Goal: Transaction & Acquisition: Purchase product/service

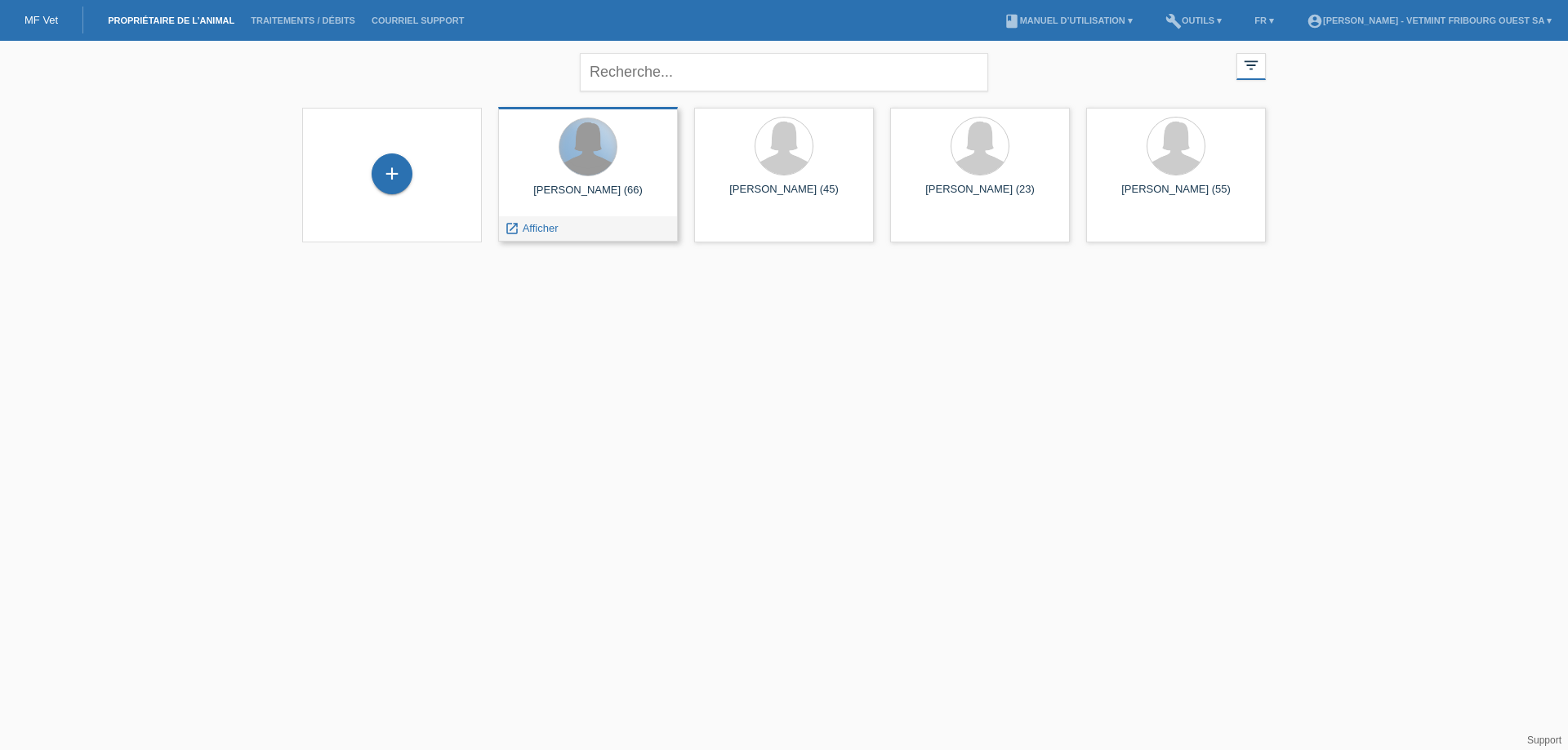
click at [601, 155] on div at bounding box center [588, 147] width 57 height 57
click at [626, 185] on div "Rouiller Patricia (66)" at bounding box center [588, 197] width 154 height 26
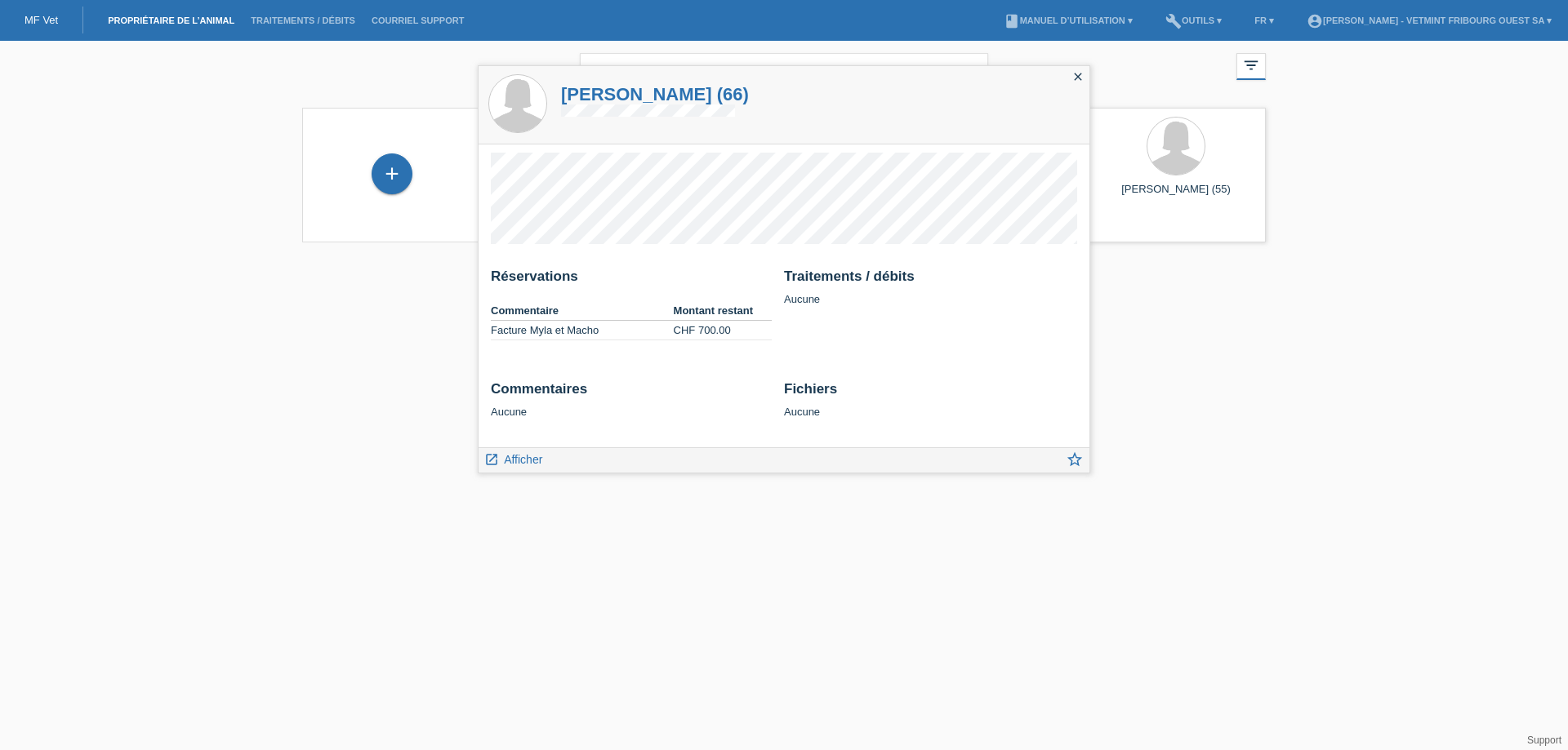
click at [385, 263] on html "MF Vet Propriétaire de l’animal Traitements / débits Courriel Support menu acco…" at bounding box center [784, 131] width 1568 height 263
click at [1087, 72] on div "close" at bounding box center [1078, 78] width 23 height 24
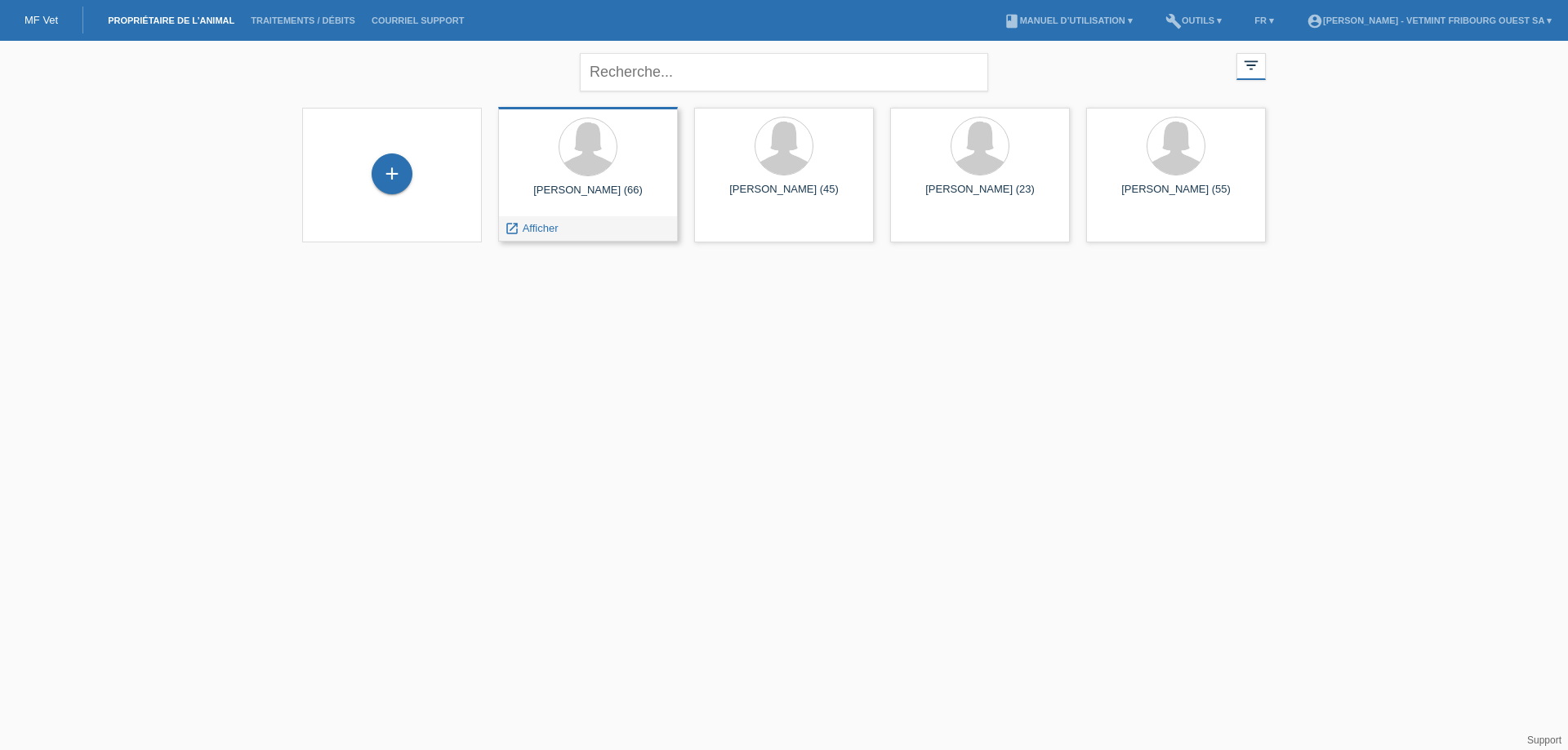
click at [626, 188] on div "Rouiller Patricia (66)" at bounding box center [588, 197] width 154 height 26
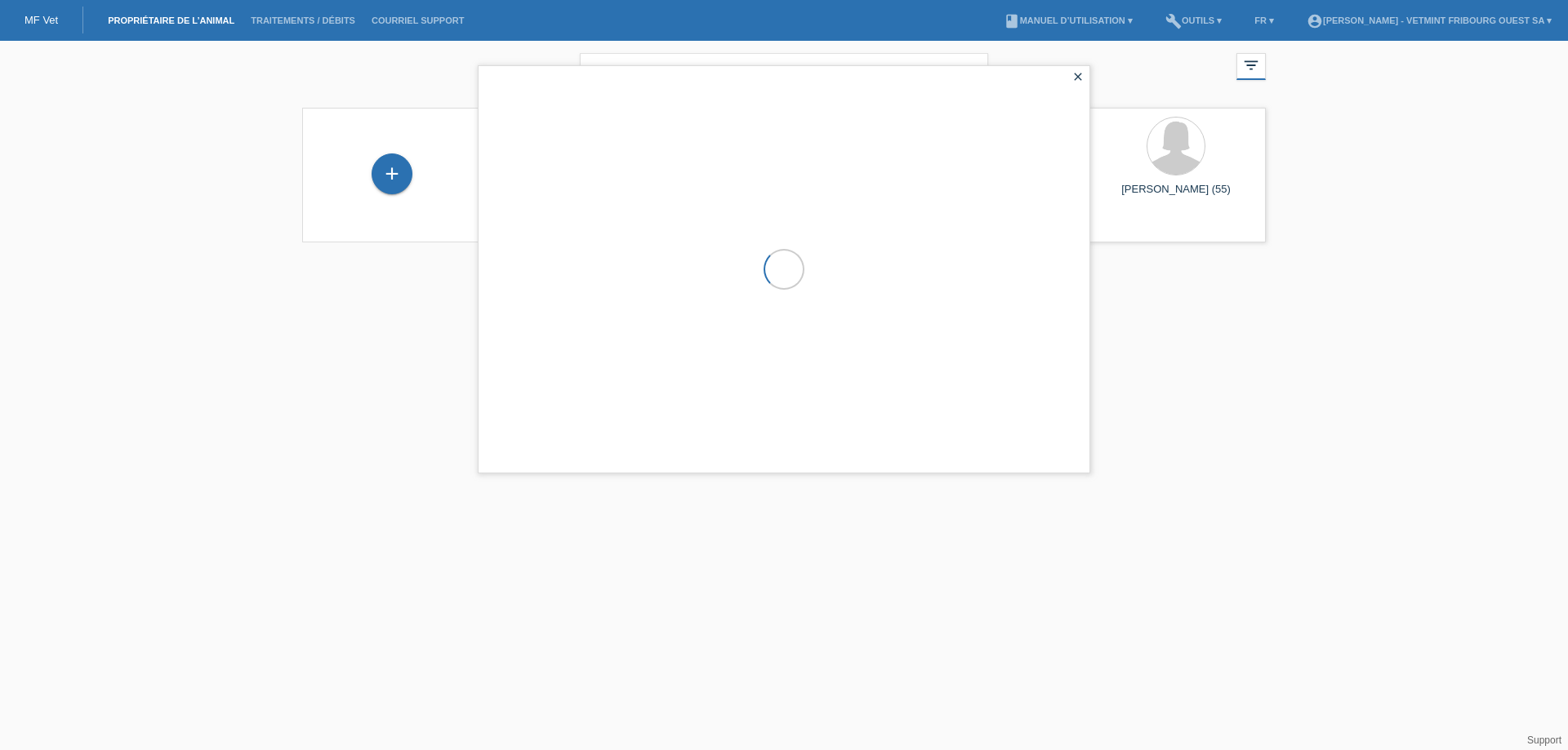
click at [626, 188] on div at bounding box center [784, 270] width 611 height 406
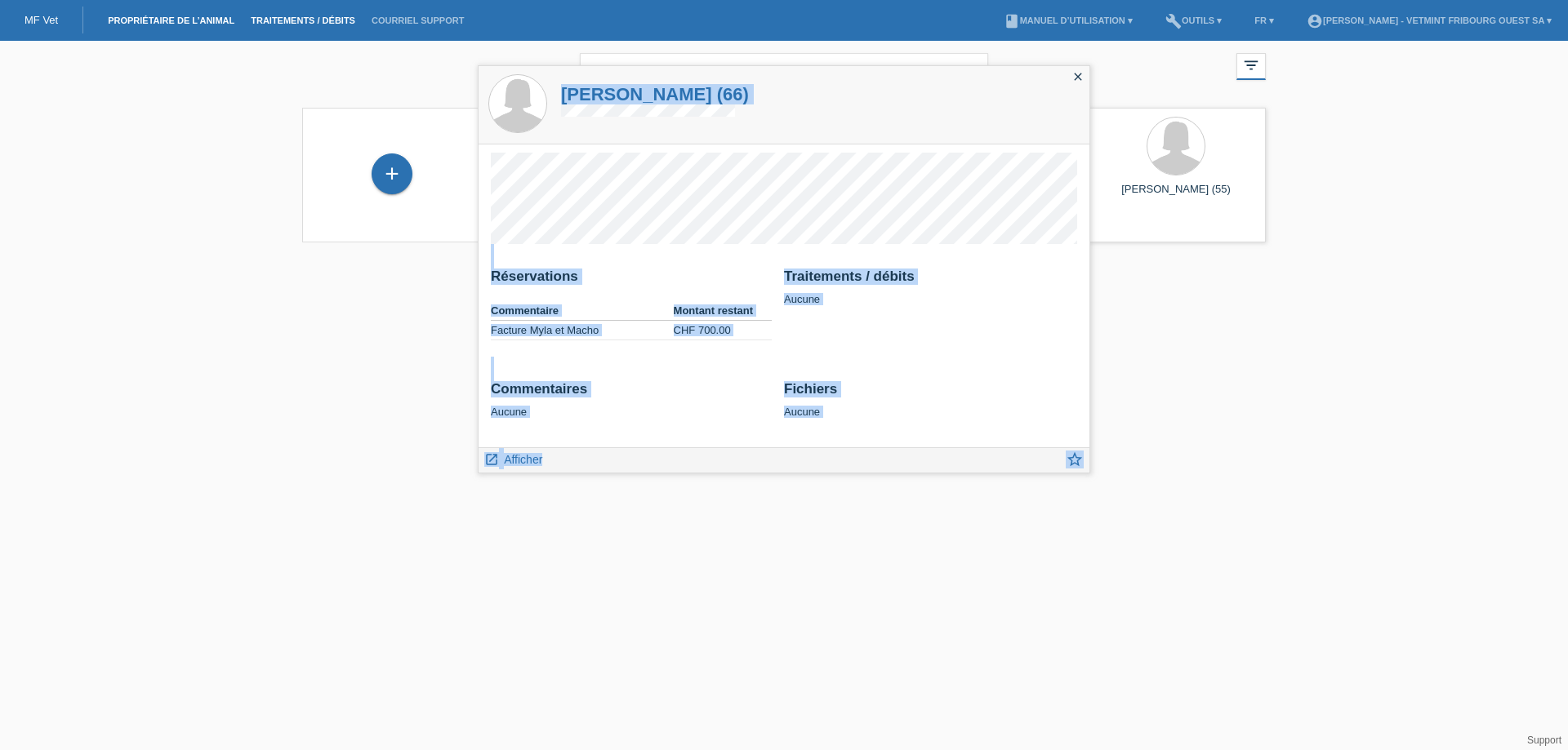
click at [315, 23] on link "Traitements / débits" at bounding box center [303, 20] width 121 height 10
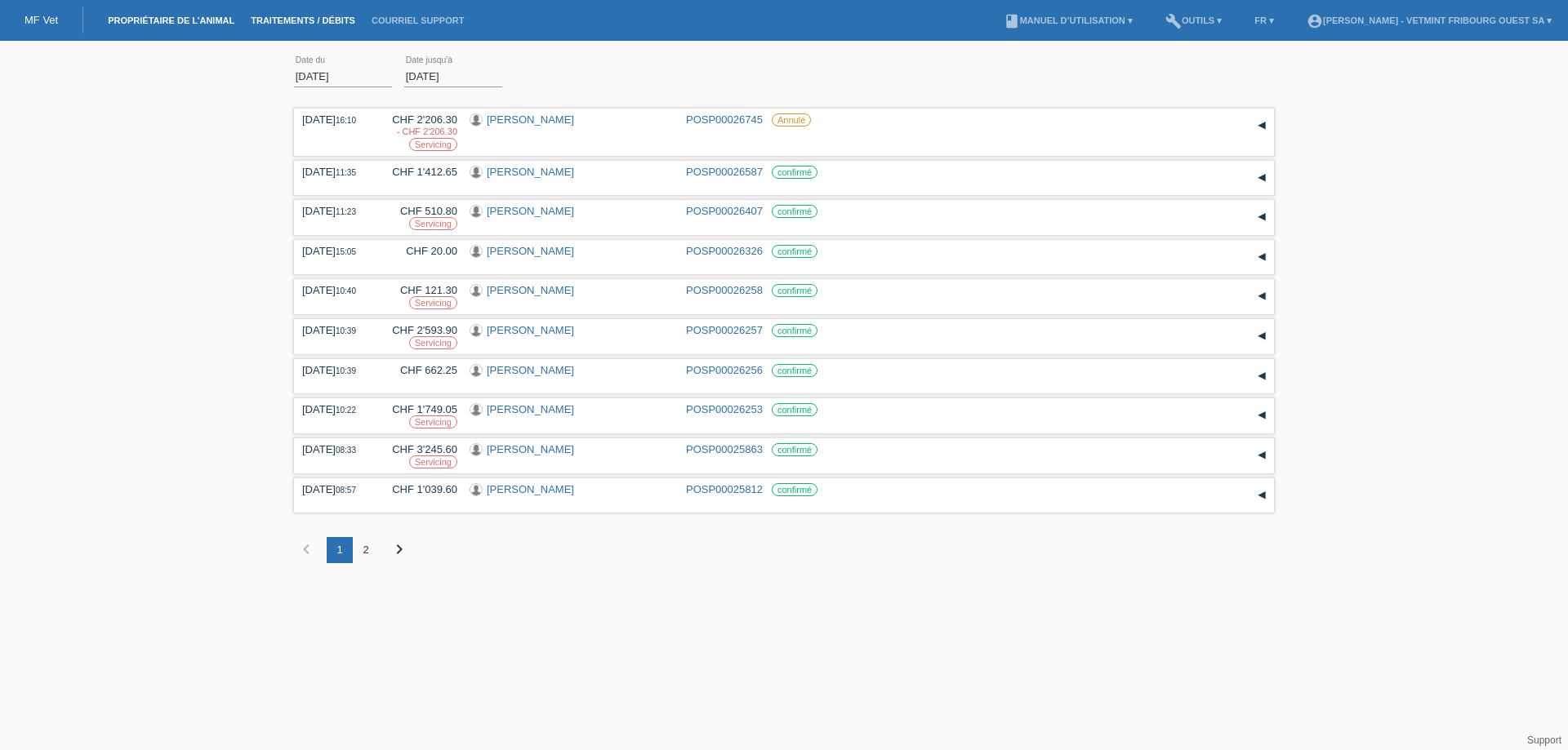
click at [204, 15] on link "Propriétaire de l’animal" at bounding box center [171, 20] width 143 height 10
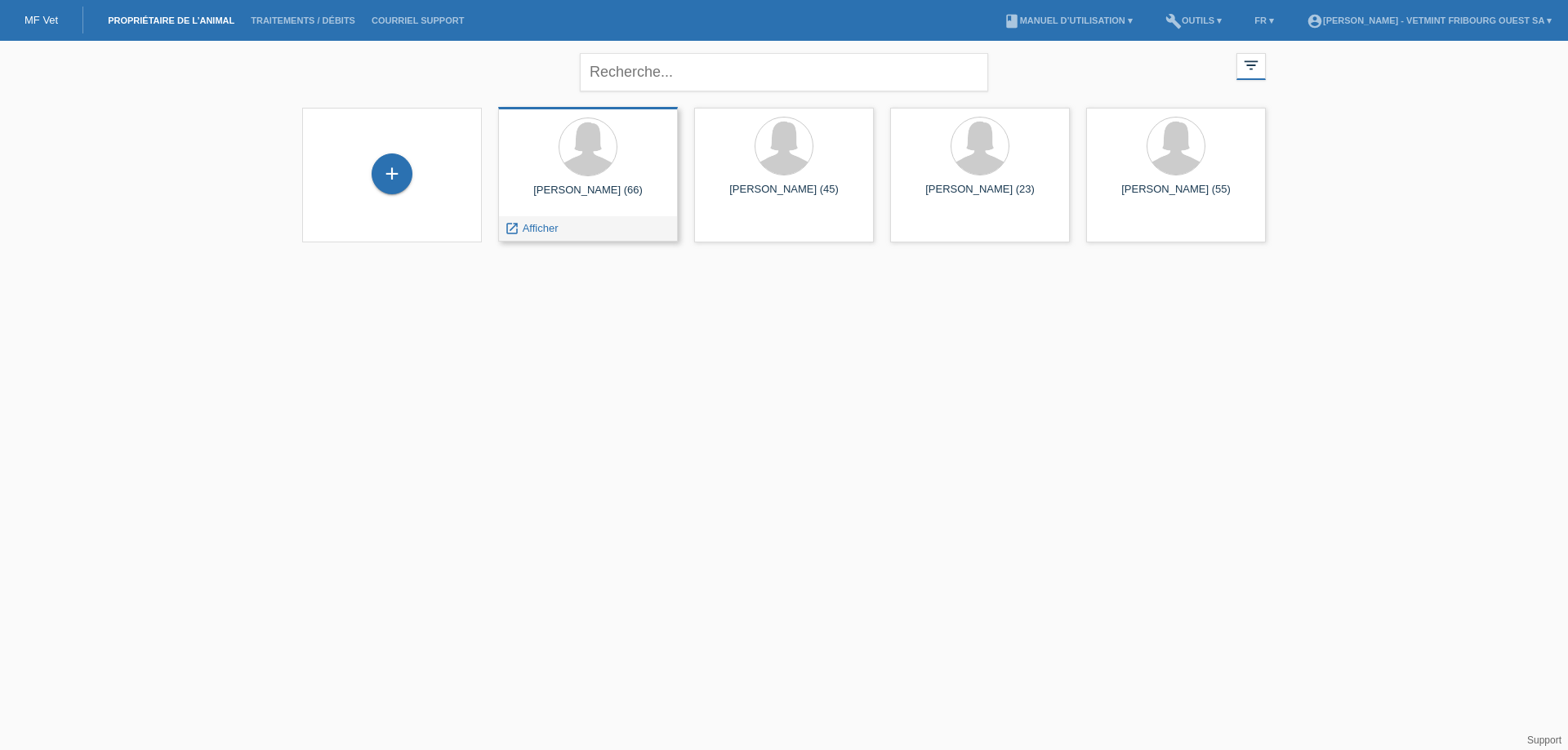
click at [577, 191] on div "Rouiller Patricia (66)" at bounding box center [588, 197] width 154 height 26
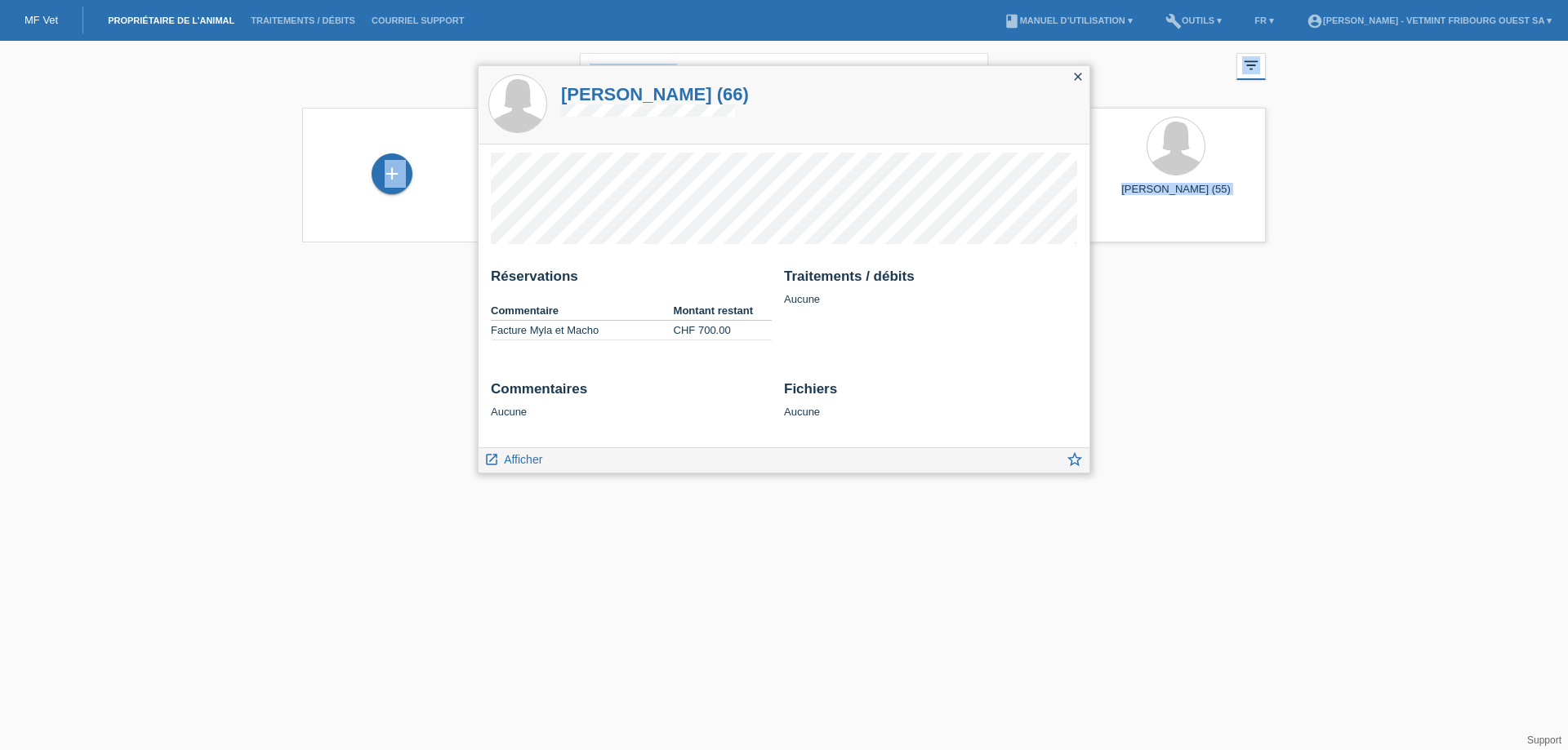
click at [630, 268] on div "Réservations Commentaire Montant restant Facture Myla et Macho CHF 700.00 Trait…" at bounding box center [784, 296] width 611 height 303
click at [566, 279] on h2 "Réservations" at bounding box center [631, 281] width 281 height 24
click at [526, 459] on span "Afficher" at bounding box center [523, 460] width 39 height 13
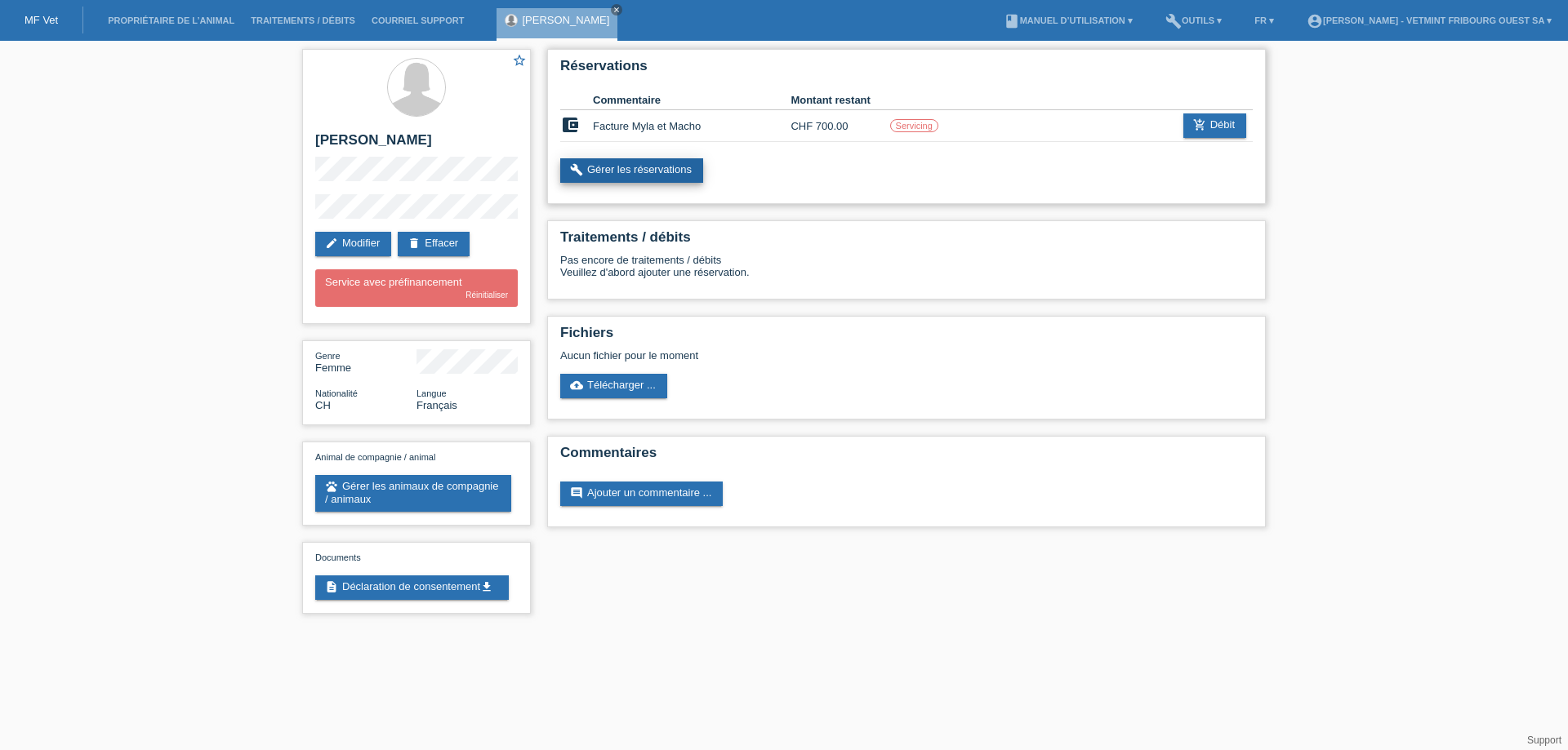
click at [677, 170] on link "build Gérer les réservations" at bounding box center [632, 170] width 143 height 24
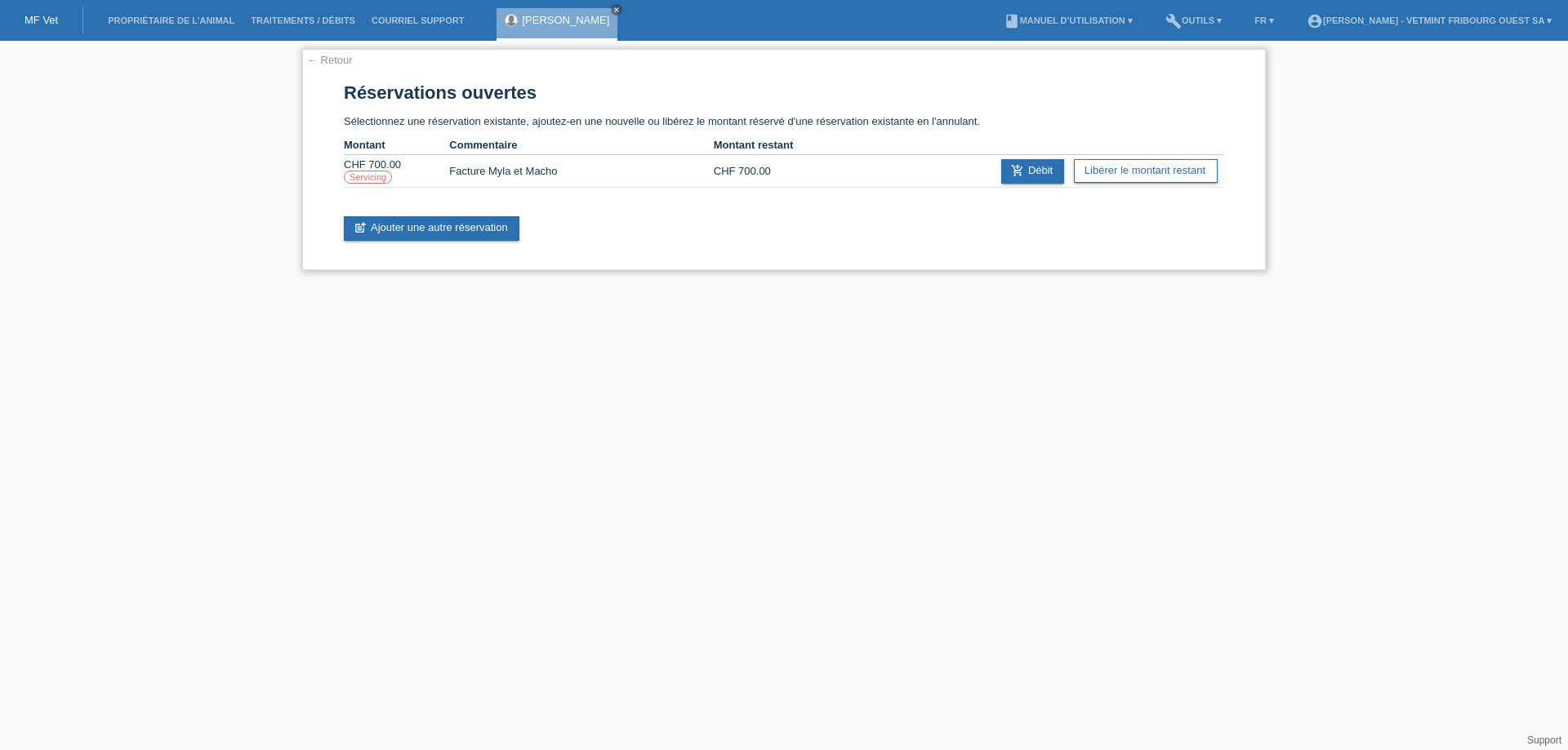
click at [774, 176] on td "CHF 700.00" at bounding box center [766, 171] width 105 height 33
click at [772, 172] on td "CHF 700.00" at bounding box center [766, 171] width 105 height 33
click at [1035, 172] on link "add_shopping_cart Débit" at bounding box center [1032, 171] width 63 height 24
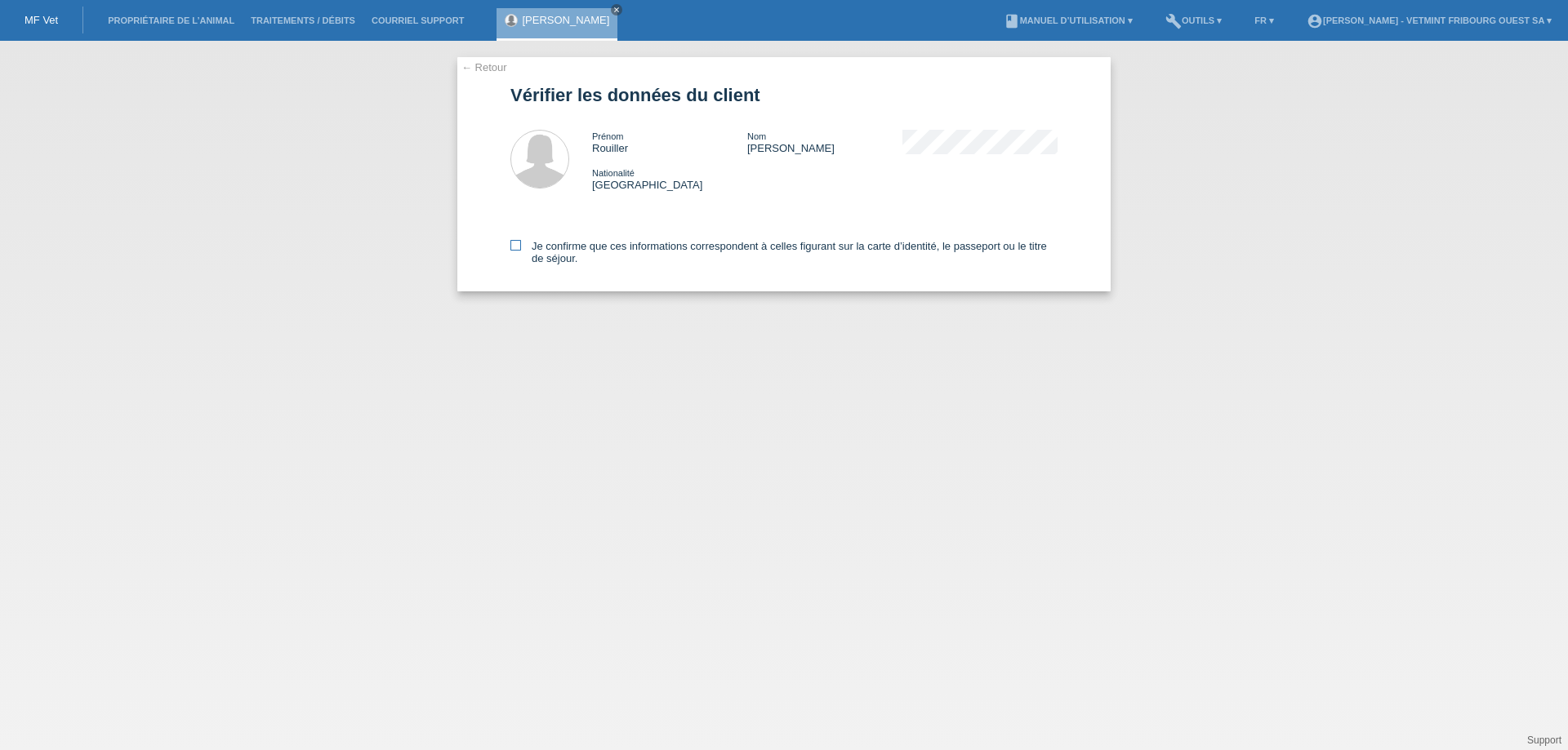
click at [582, 249] on label "Je confirme que ces informations correspondent à celles figurant sur la carte d…" at bounding box center [784, 252] width 547 height 24
click at [521, 249] on input "Je confirme que ces informations correspondent à celles figurant sur la carte d…" at bounding box center [516, 245] width 11 height 11
checkbox input "true"
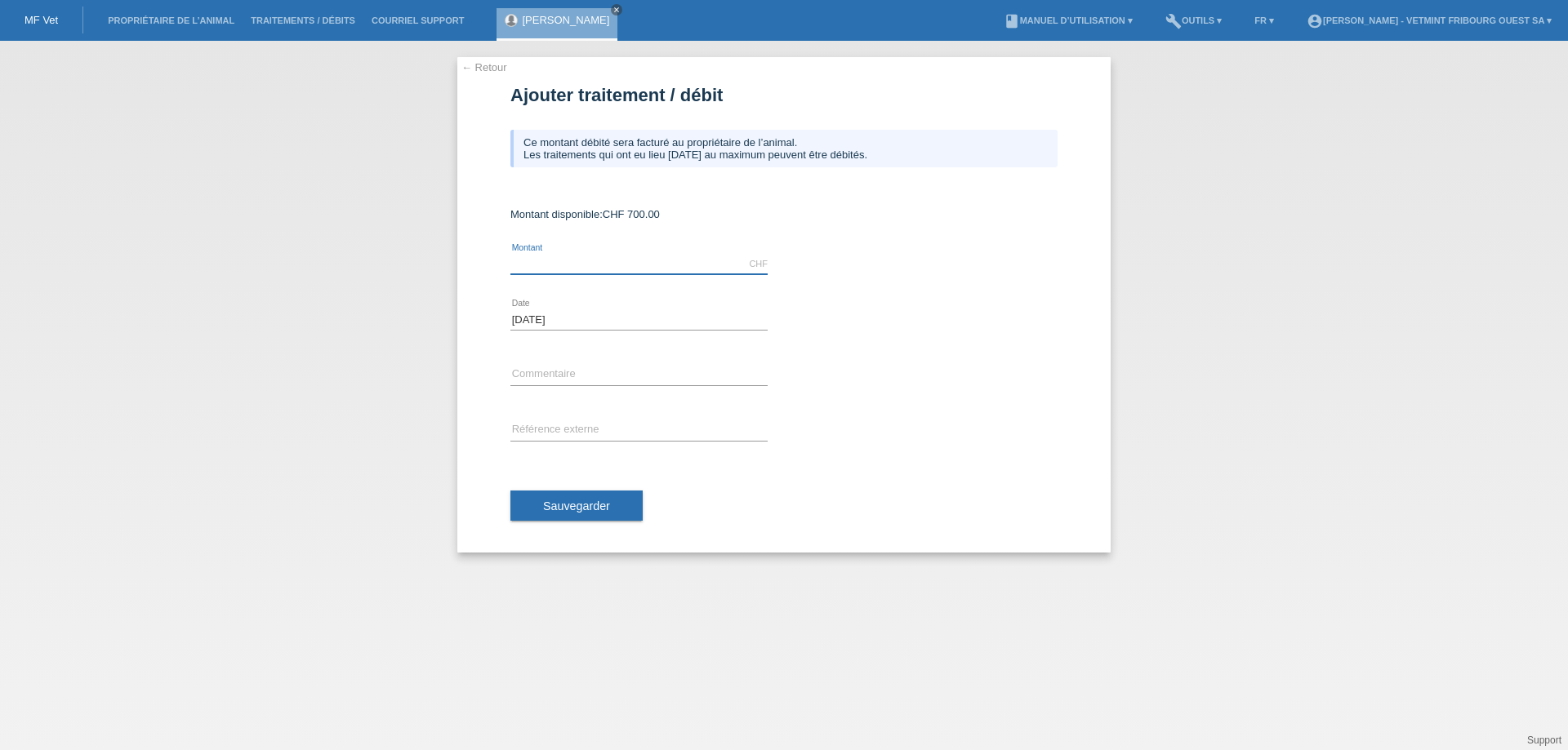
click at [580, 265] on input "text" at bounding box center [639, 264] width 257 height 20
type input "574.60"
click at [664, 371] on input "text" at bounding box center [639, 375] width 257 height 20
type input "Facture Myla et Macho"
click at [609, 511] on span "Sauvegarder" at bounding box center [577, 506] width 67 height 13
